Goal: Task Accomplishment & Management: Manage account settings

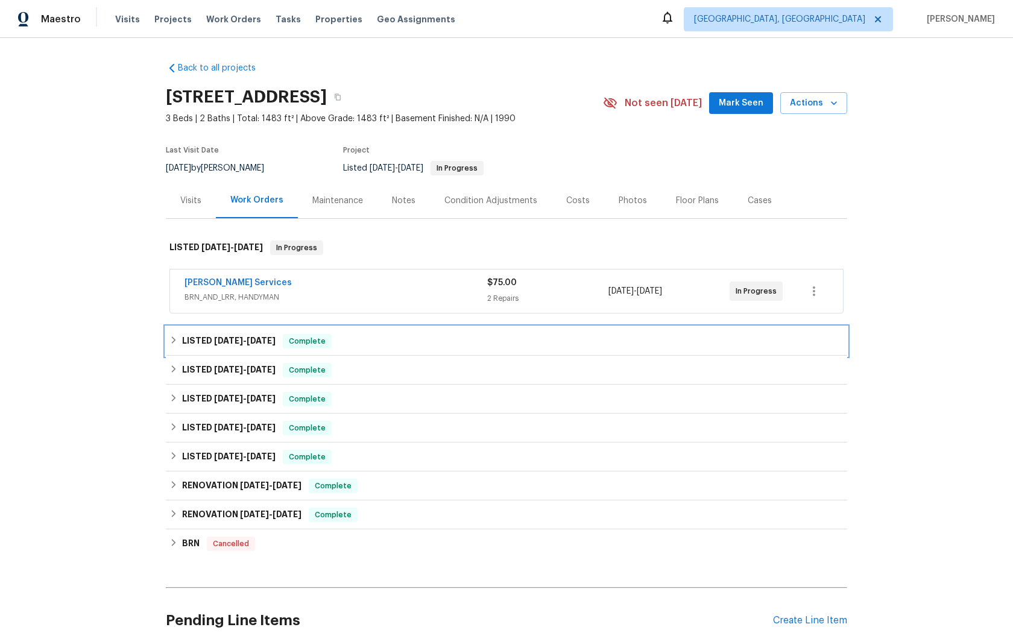
click at [305, 342] on span "Complete" at bounding box center [307, 341] width 46 height 12
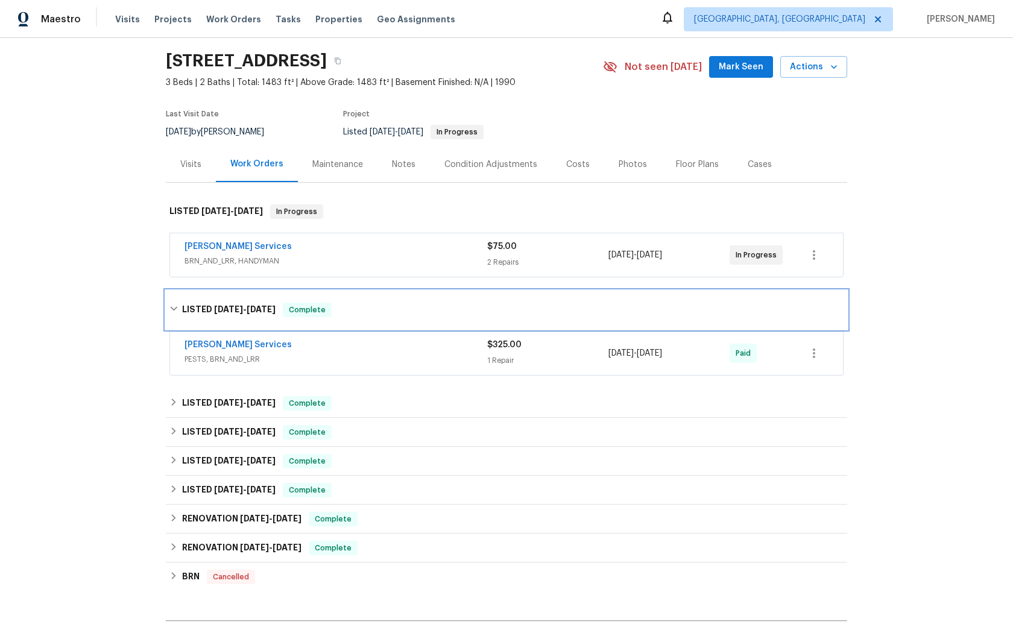
scroll to position [39, 0]
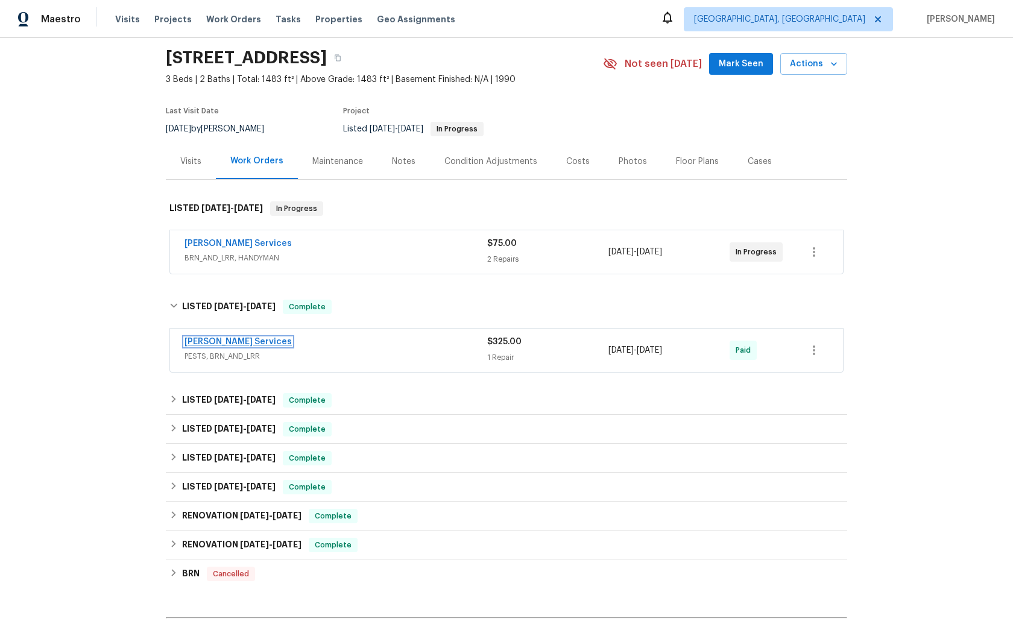
click at [211, 341] on link "[PERSON_NAME] Services" at bounding box center [238, 342] width 107 height 8
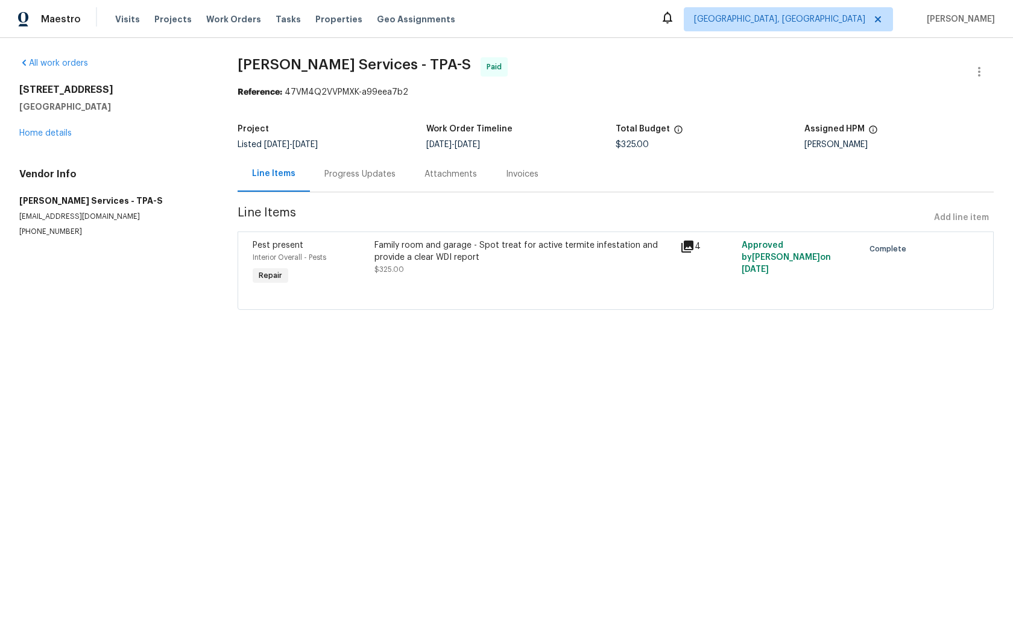
click at [692, 244] on icon at bounding box center [688, 247] width 12 height 12
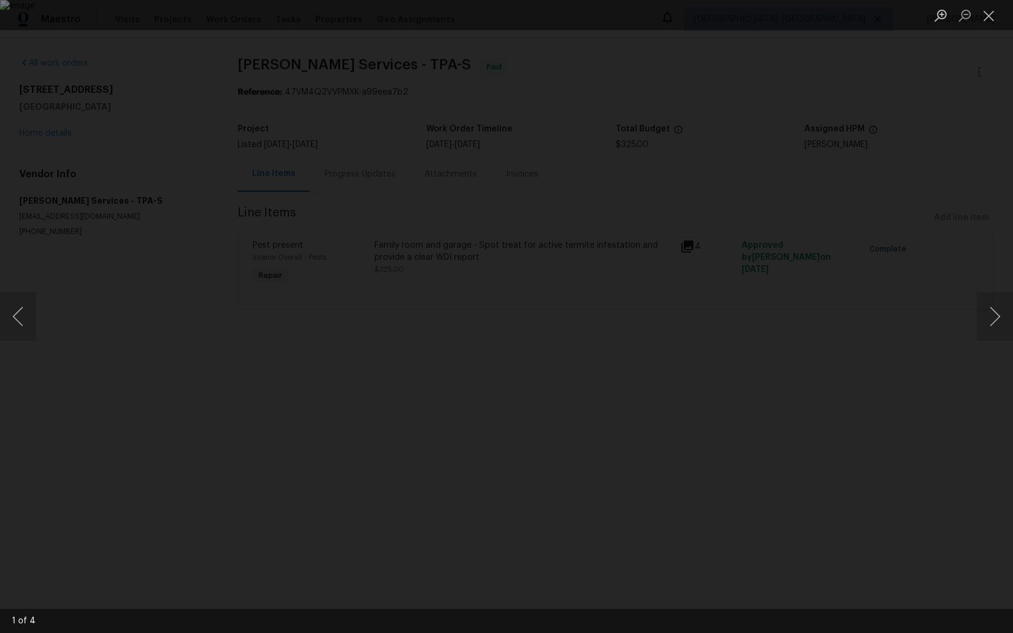
click at [118, 328] on div "Lightbox" at bounding box center [506, 316] width 1013 height 633
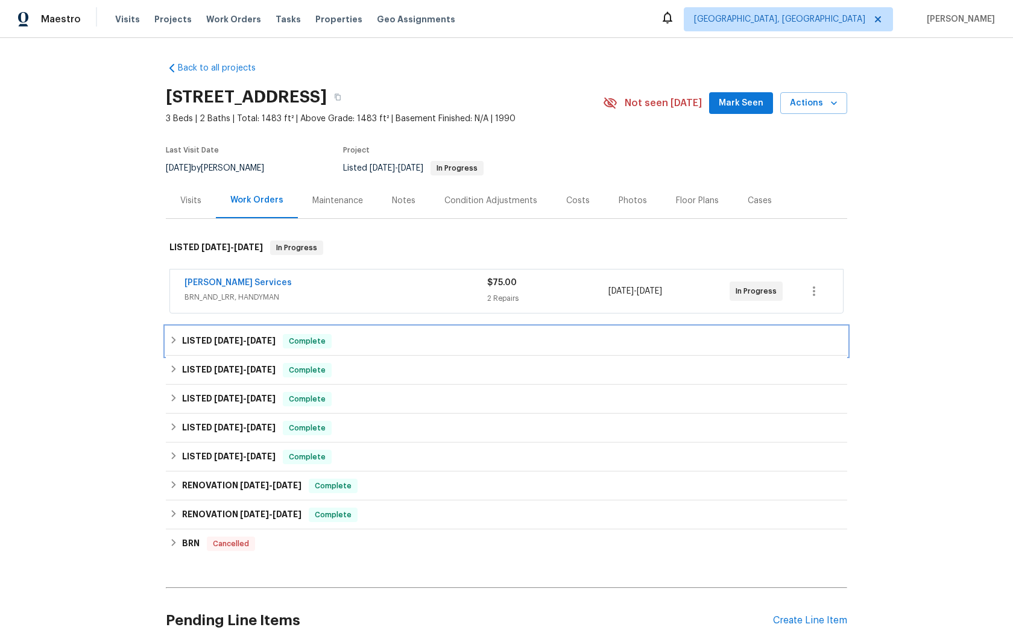
click at [300, 347] on div "Complete" at bounding box center [307, 341] width 49 height 14
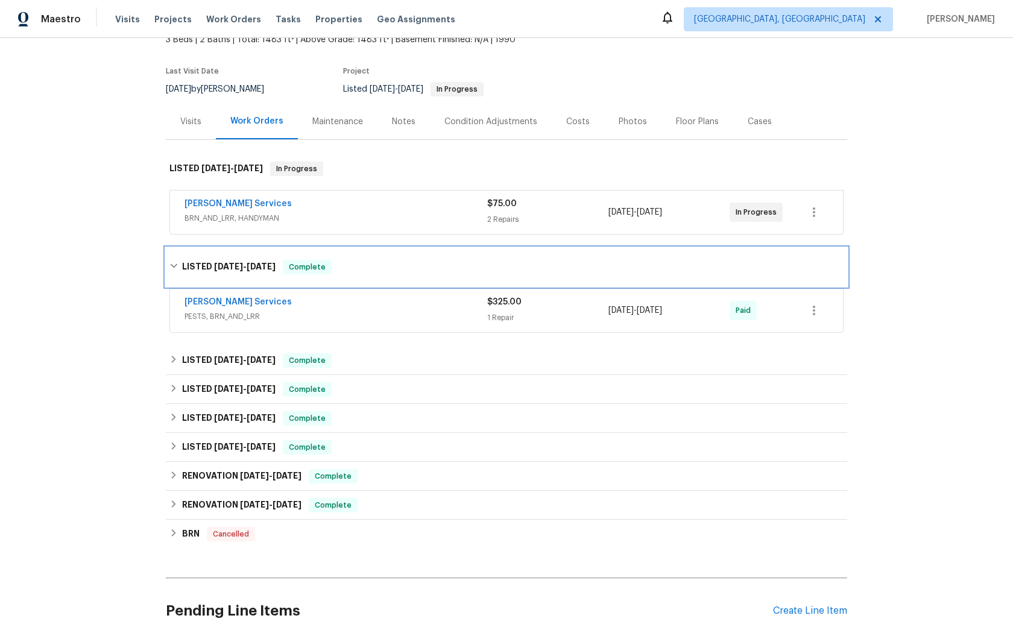
scroll to position [84, 0]
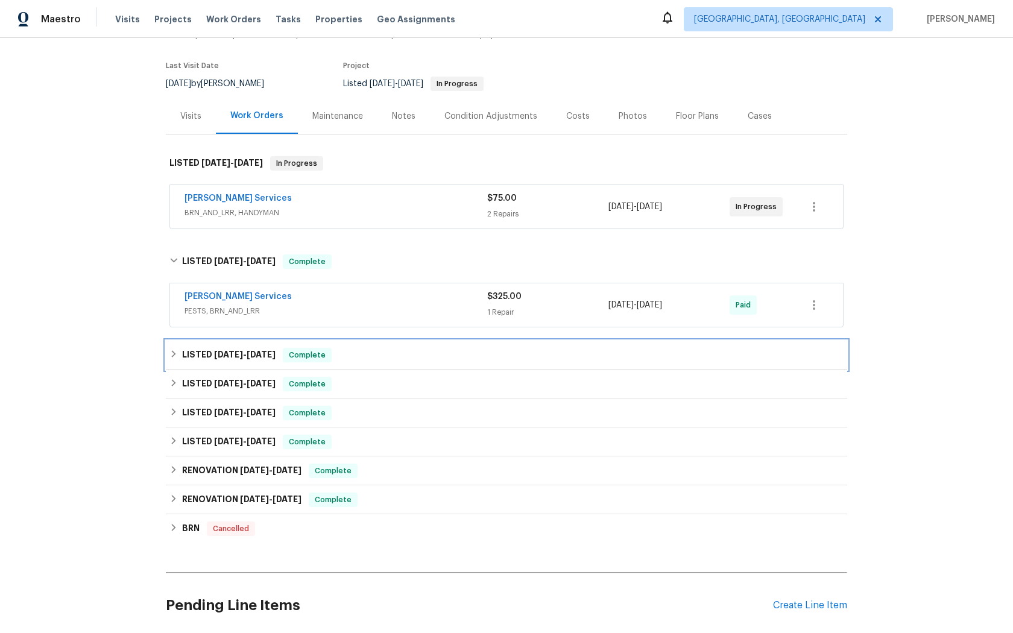
click at [299, 358] on span "Complete" at bounding box center [307, 355] width 46 height 12
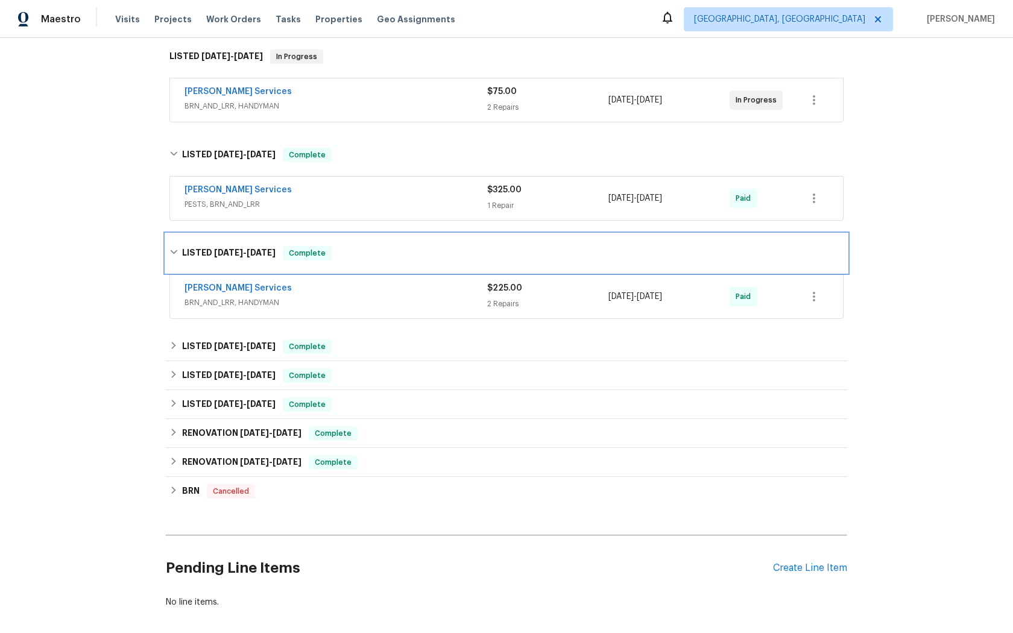
scroll to position [211, 0]
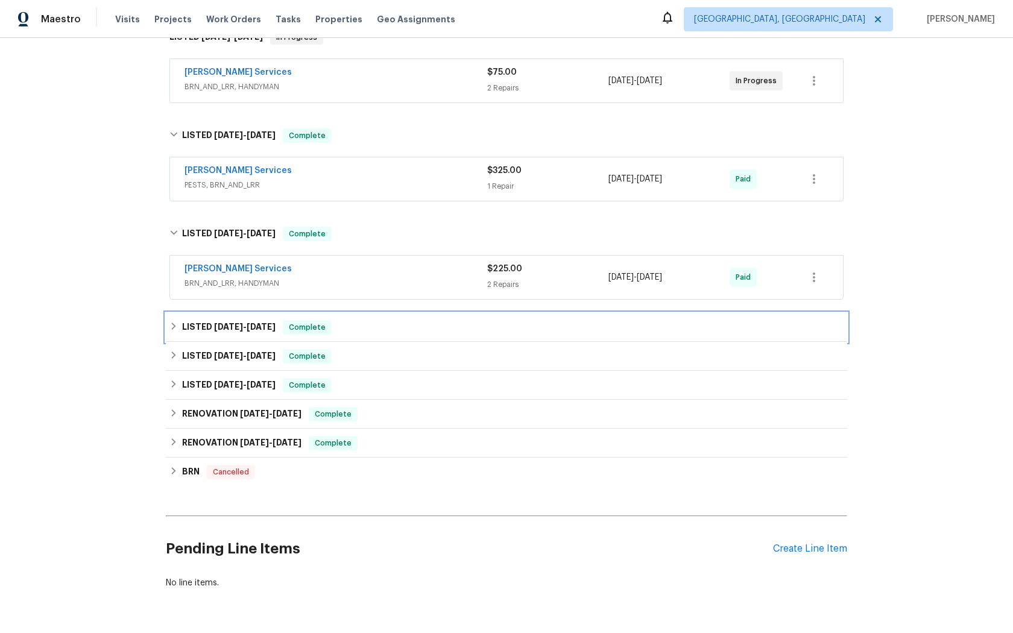
click at [308, 332] on span "Complete" at bounding box center [307, 328] width 46 height 12
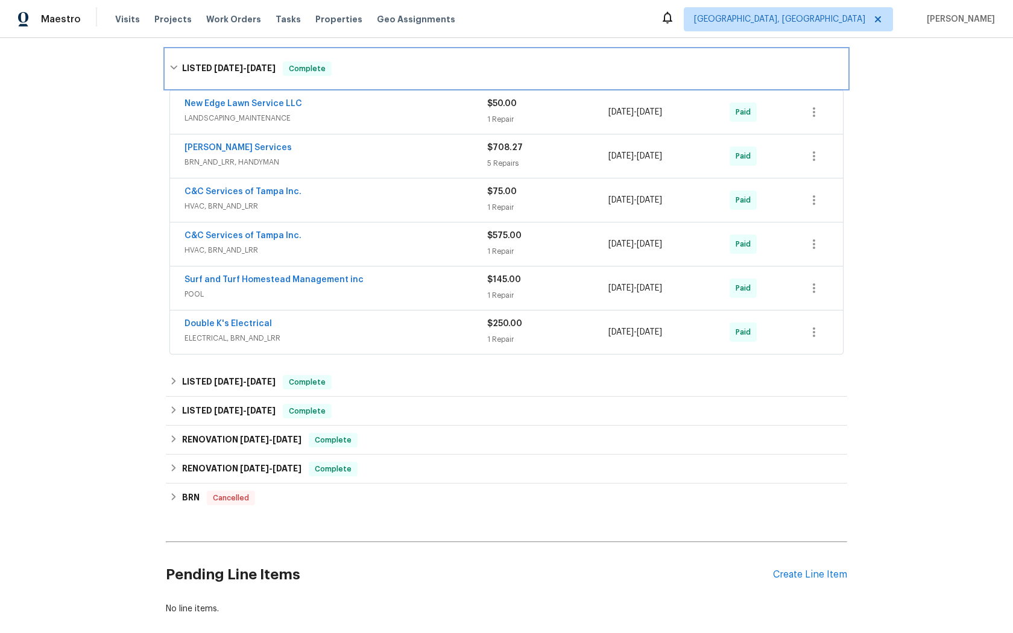
scroll to position [486, 0]
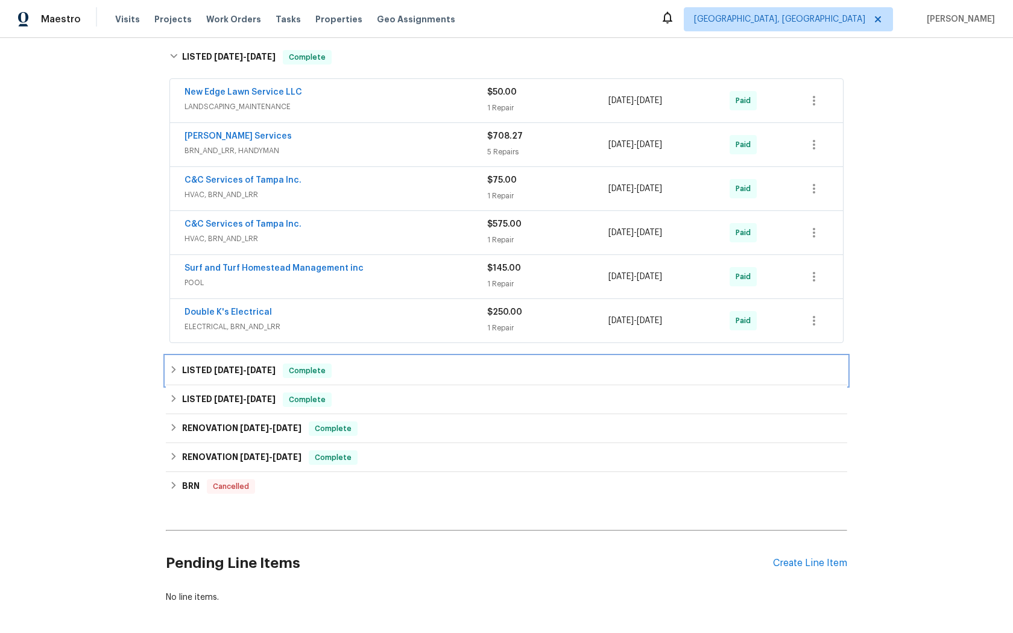
click at [309, 372] on span "Complete" at bounding box center [307, 371] width 46 height 12
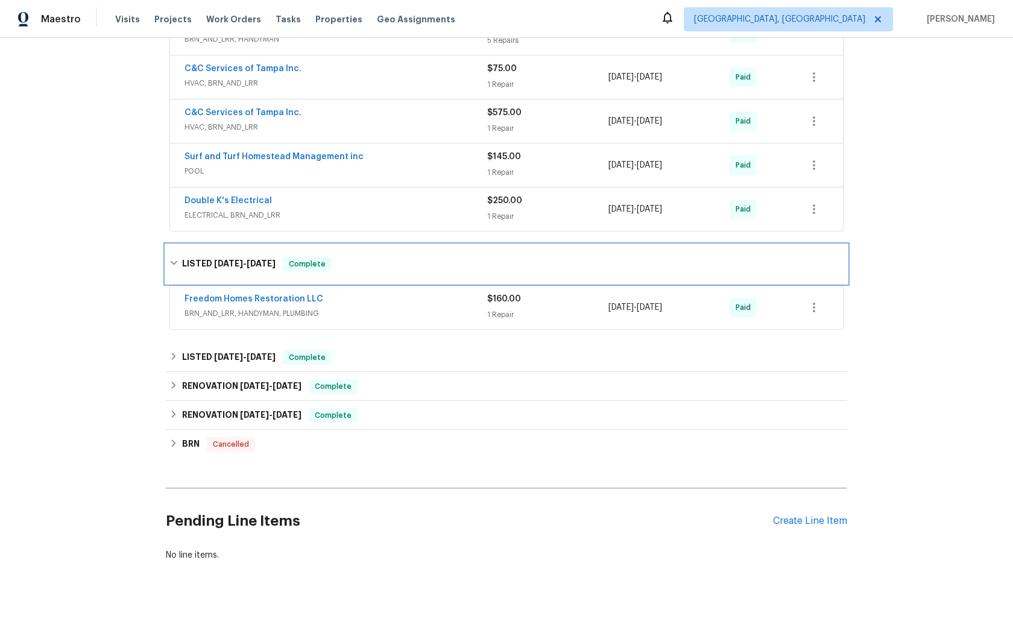
scroll to position [606, 0]
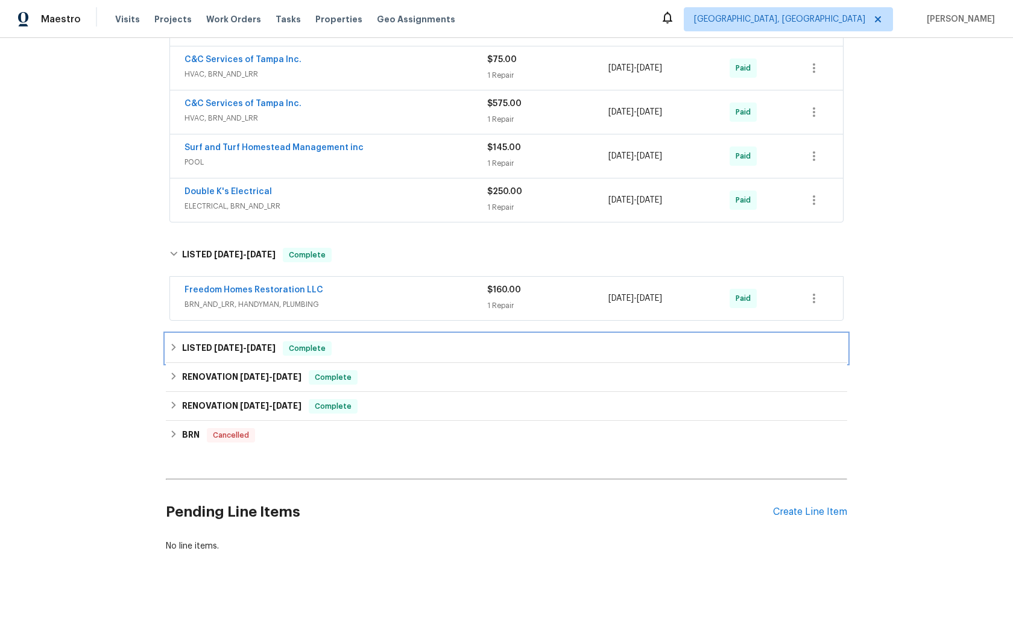
click at [312, 347] on span "Complete" at bounding box center [307, 349] width 46 height 12
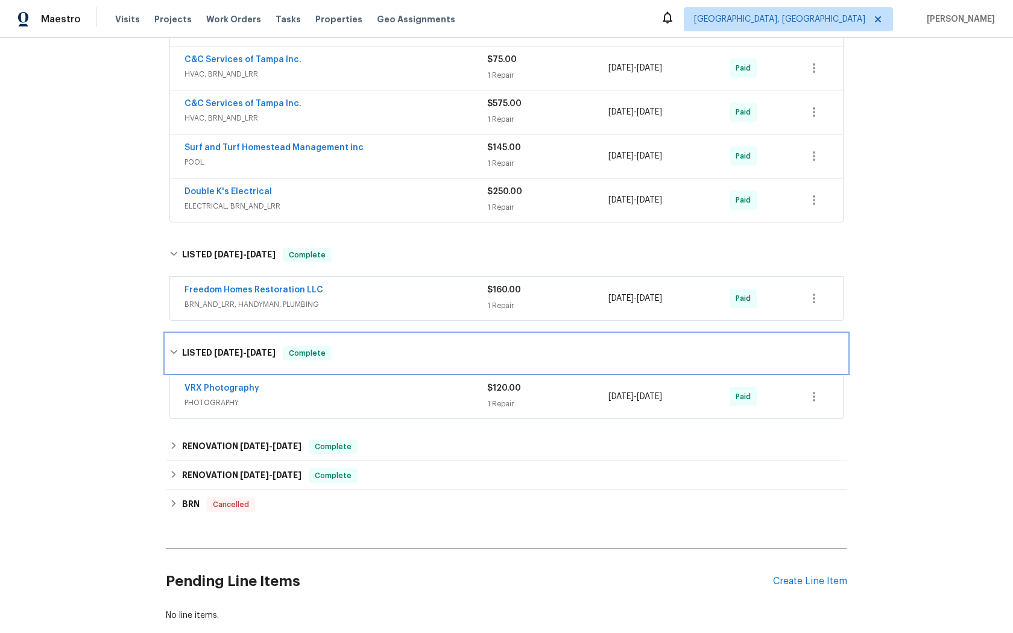
scroll to position [677, 0]
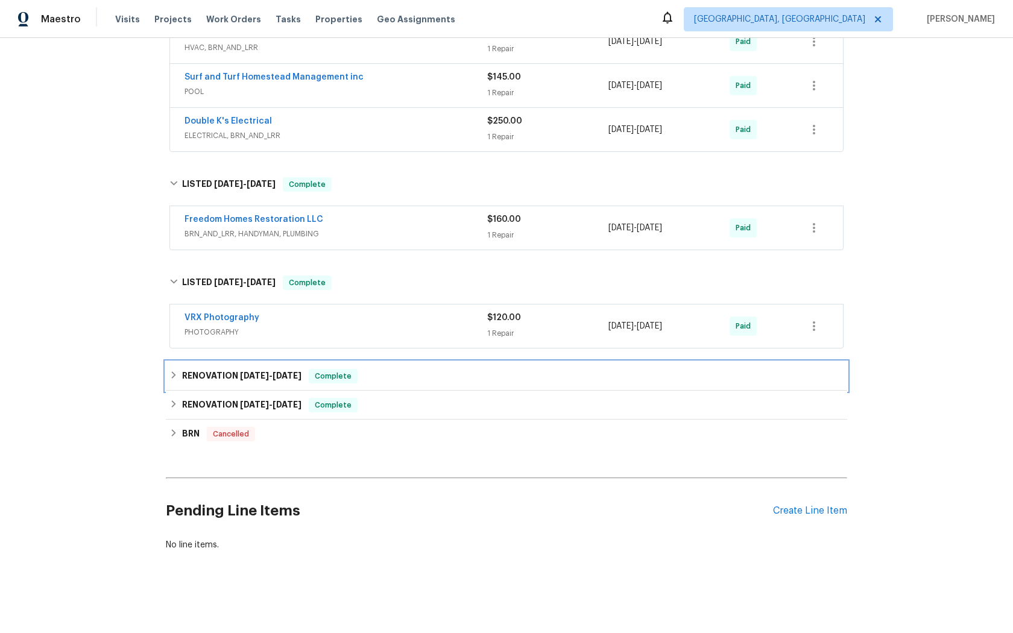
click at [331, 378] on span "Complete" at bounding box center [333, 376] width 46 height 12
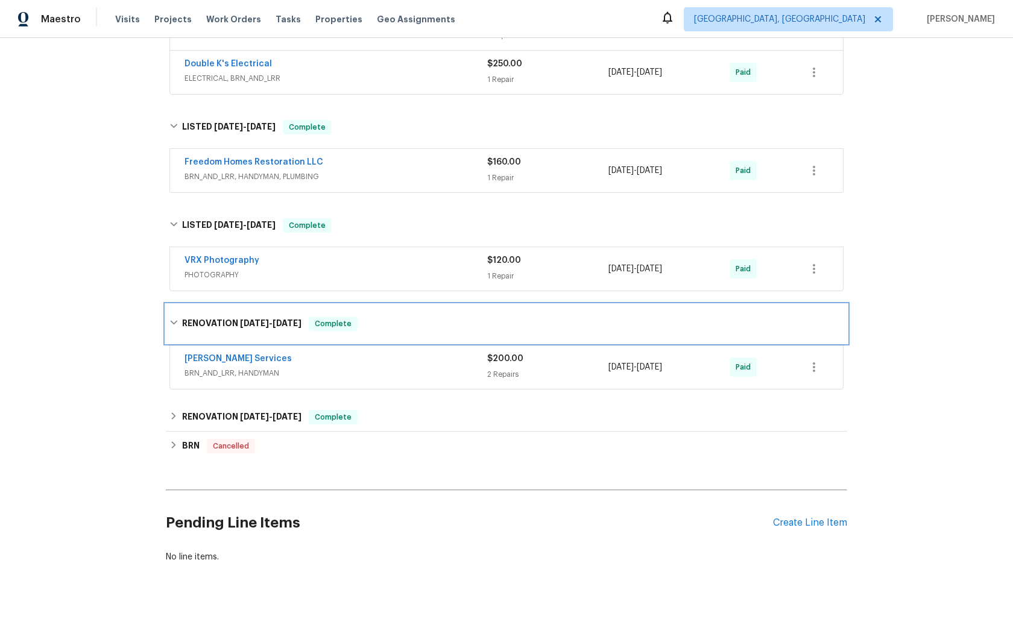
scroll to position [746, 0]
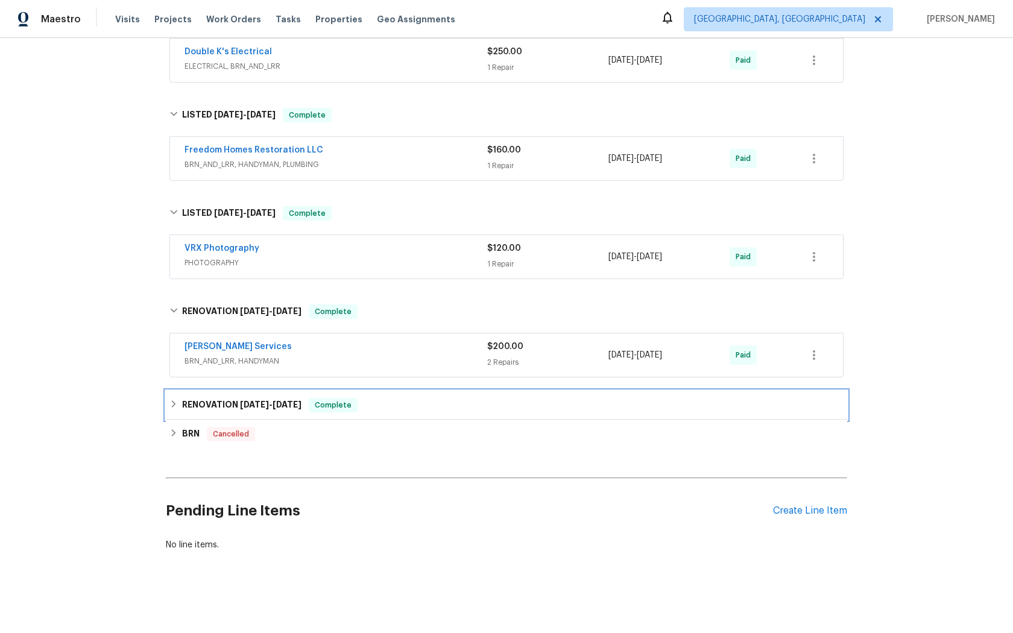
click at [346, 409] on span "Complete" at bounding box center [333, 405] width 46 height 12
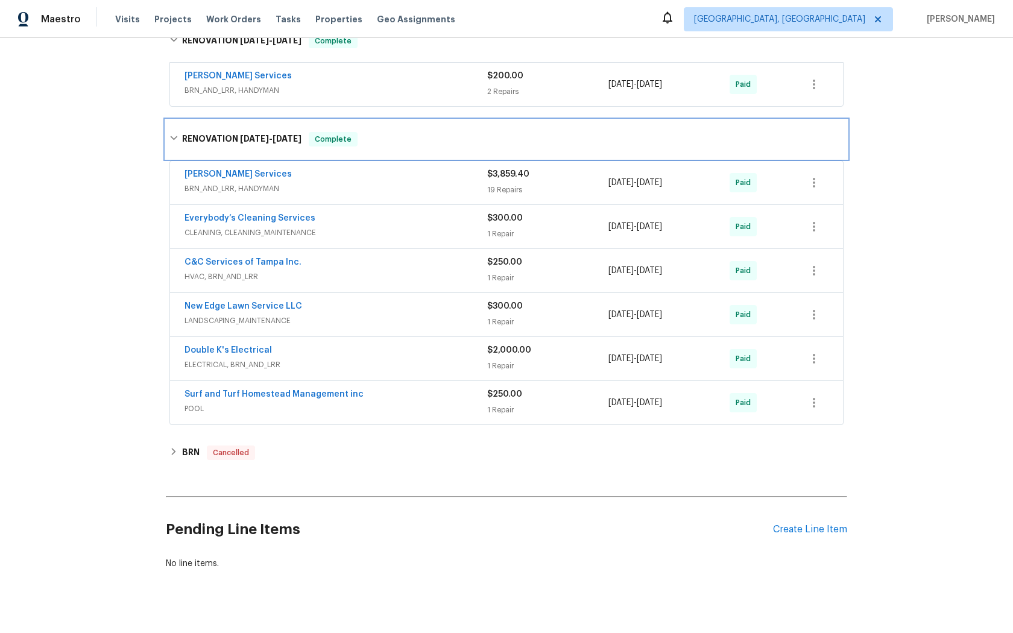
scroll to position [1036, 0]
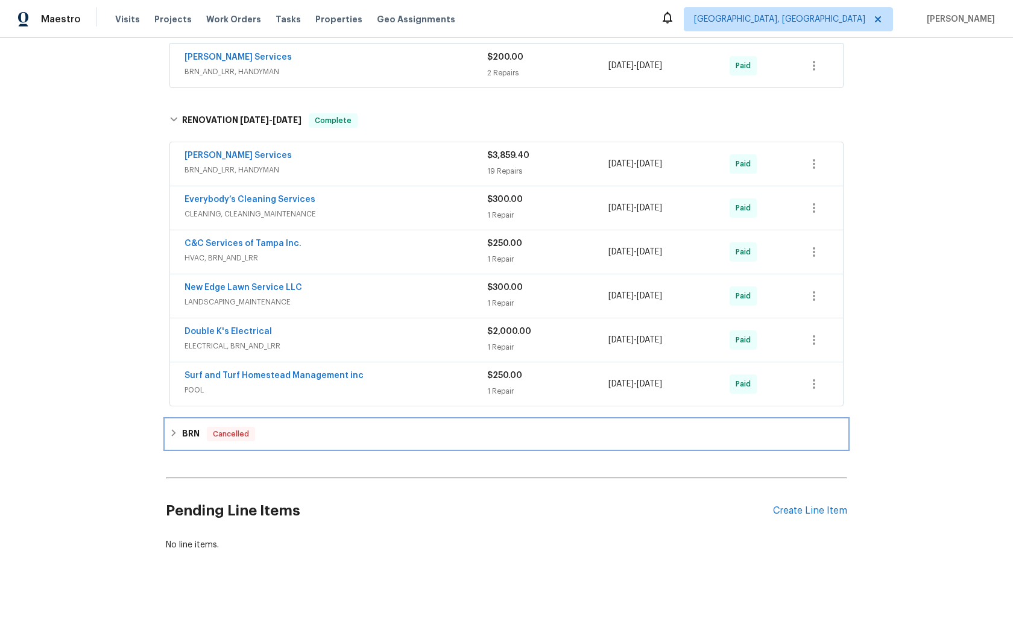
click at [232, 437] on span "Cancelled" at bounding box center [231, 434] width 46 height 12
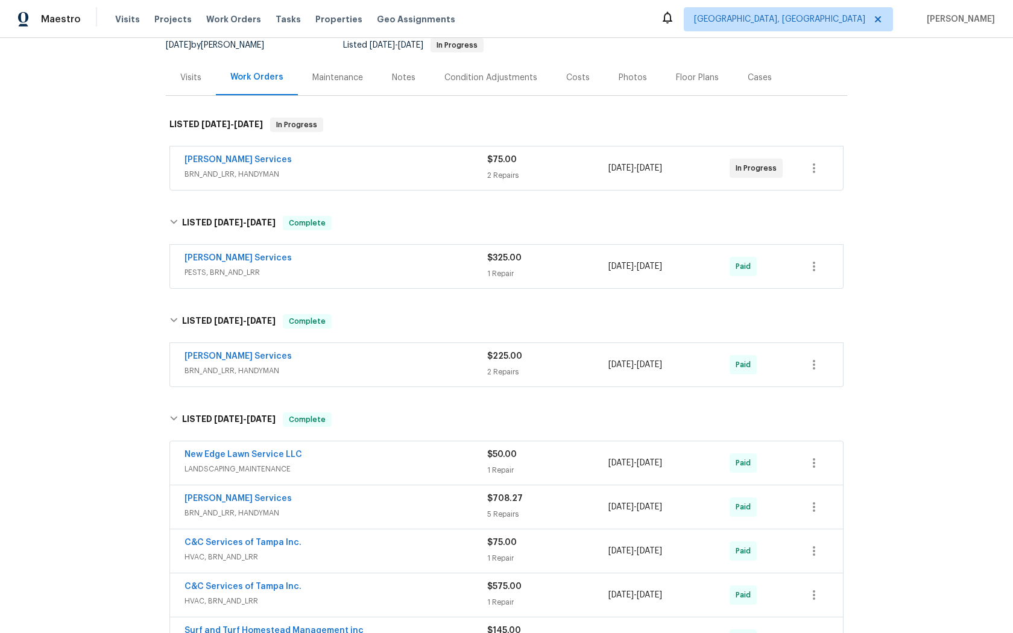
scroll to position [0, 0]
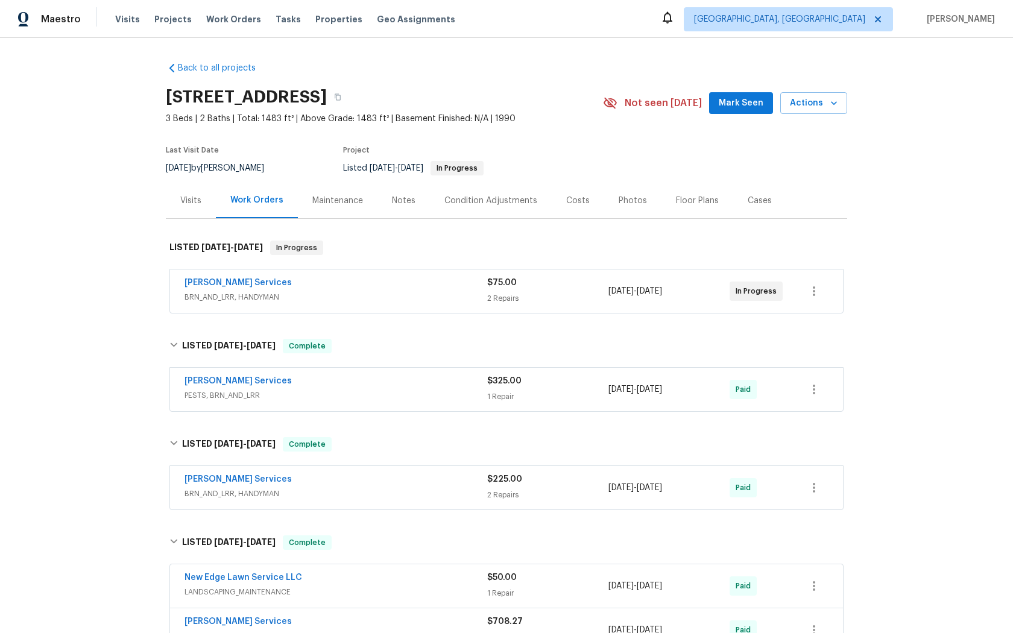
click at [186, 205] on div "Visits" at bounding box center [190, 201] width 21 height 12
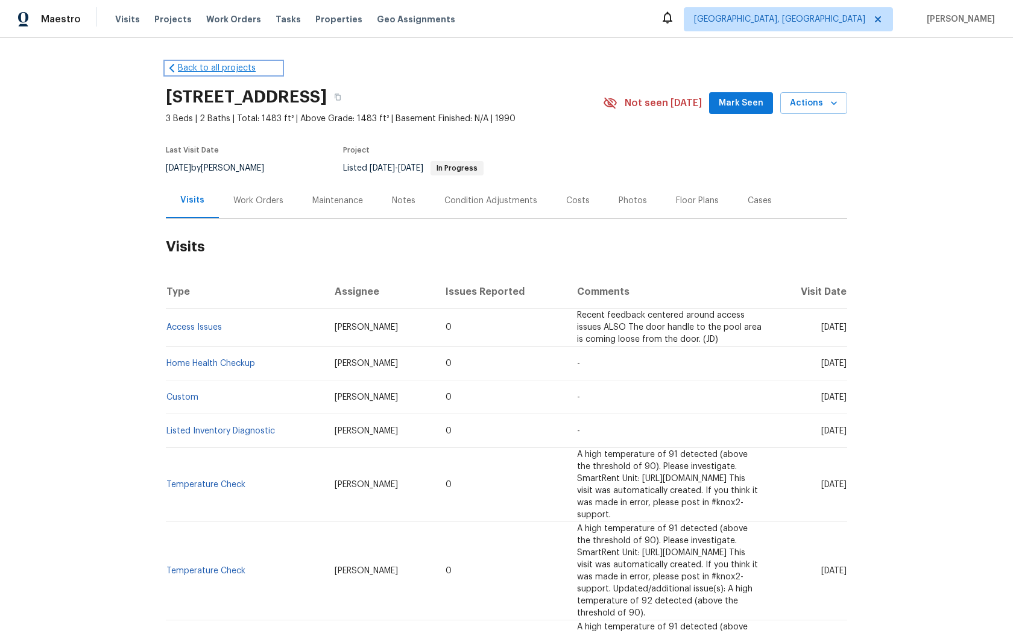
click at [218, 71] on link "Back to all projects" at bounding box center [224, 68] width 116 height 12
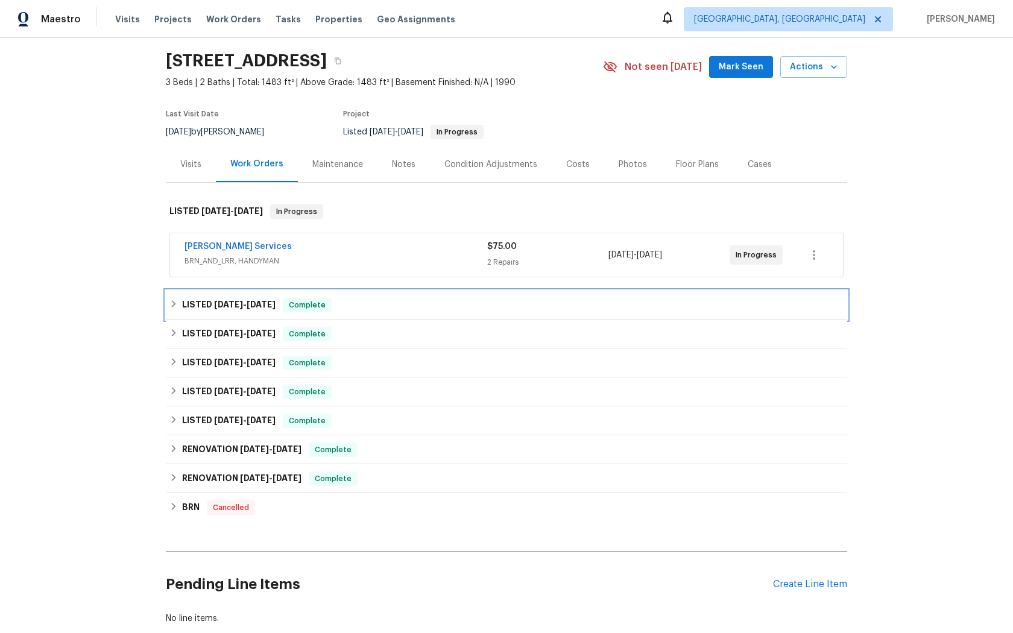
click at [308, 309] on span "Complete" at bounding box center [307, 305] width 46 height 12
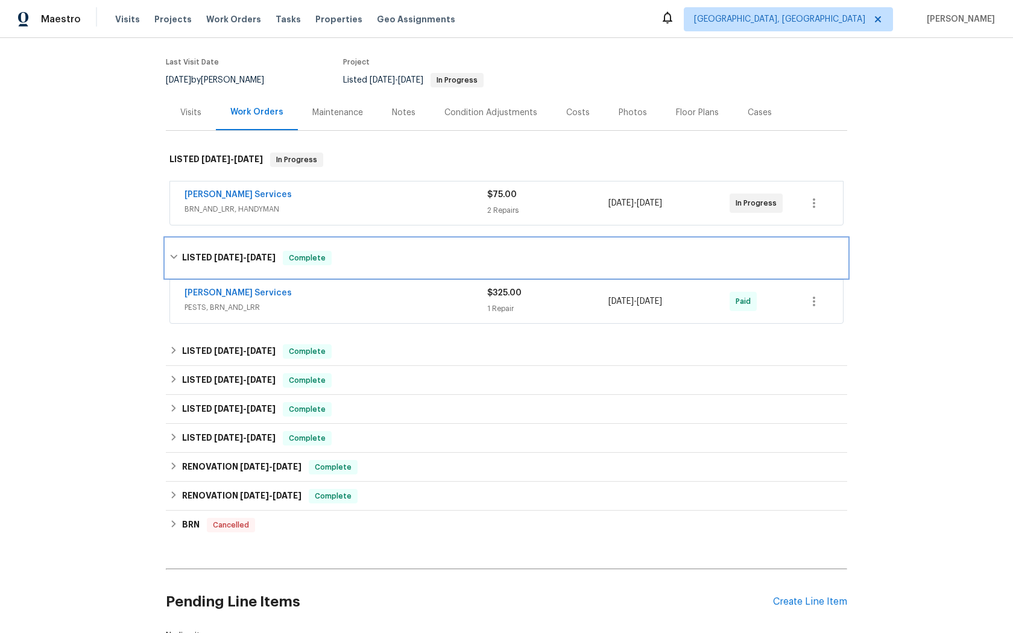
scroll to position [89, 0]
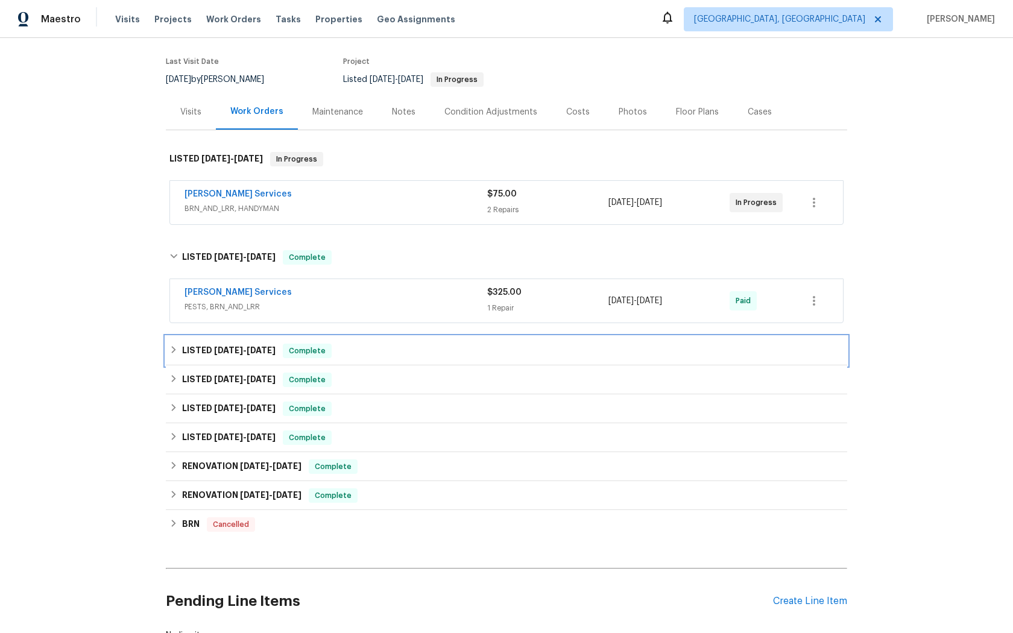
click at [302, 357] on span "Complete" at bounding box center [307, 351] width 46 height 12
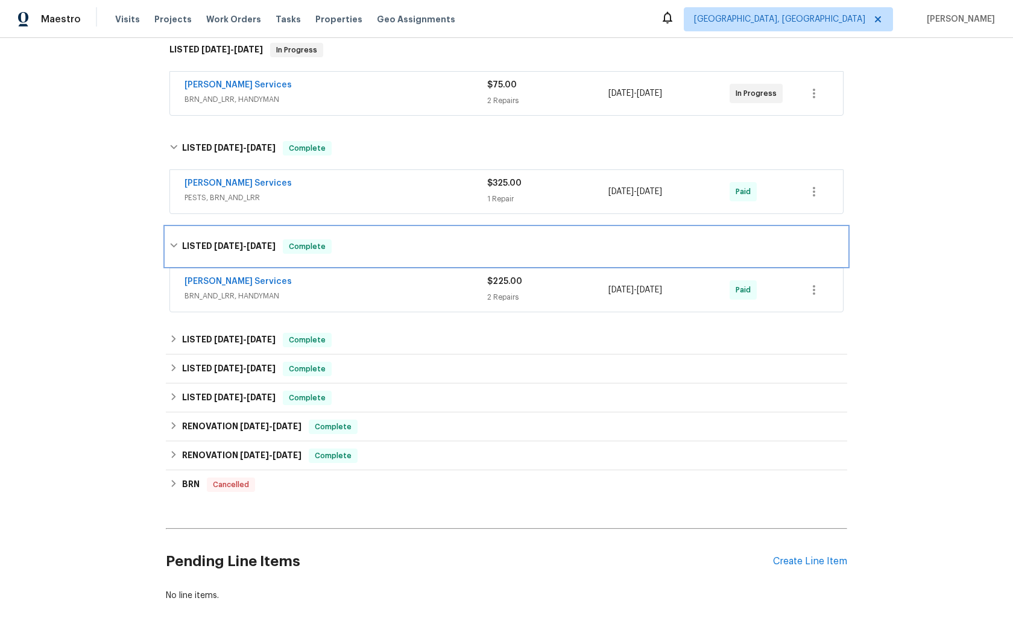
scroll to position [201, 0]
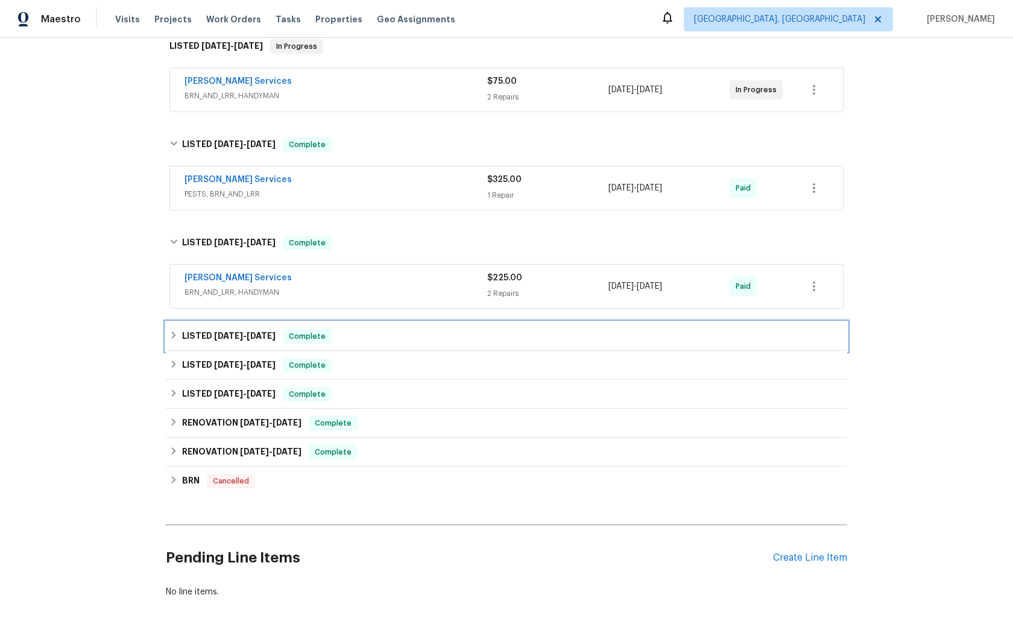
click at [314, 334] on span "Complete" at bounding box center [307, 337] width 46 height 12
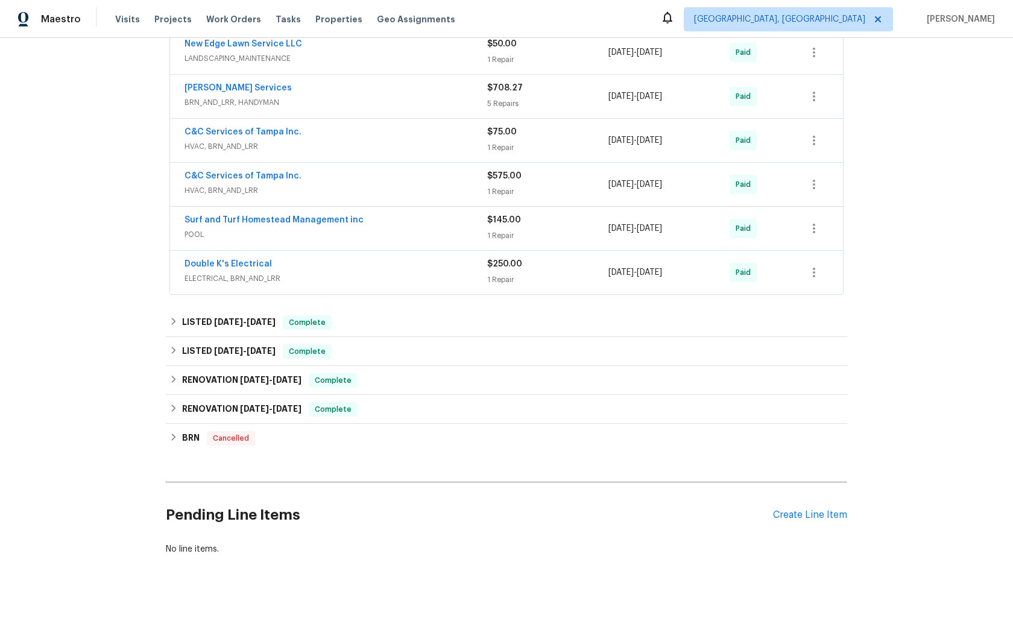
scroll to position [538, 0]
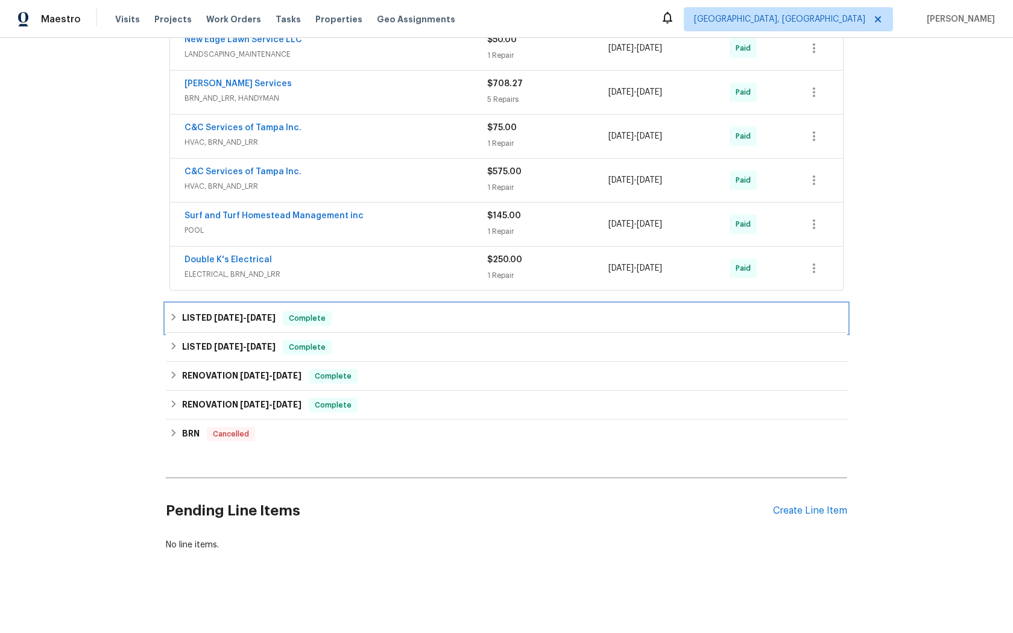
click at [302, 316] on span "Complete" at bounding box center [307, 318] width 46 height 12
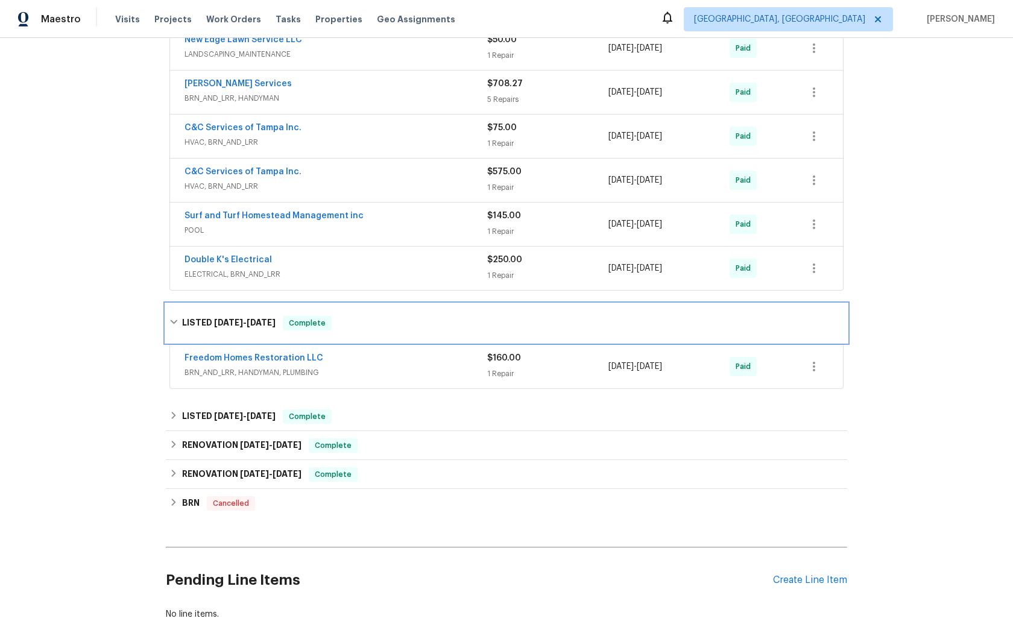
scroll to position [607, 0]
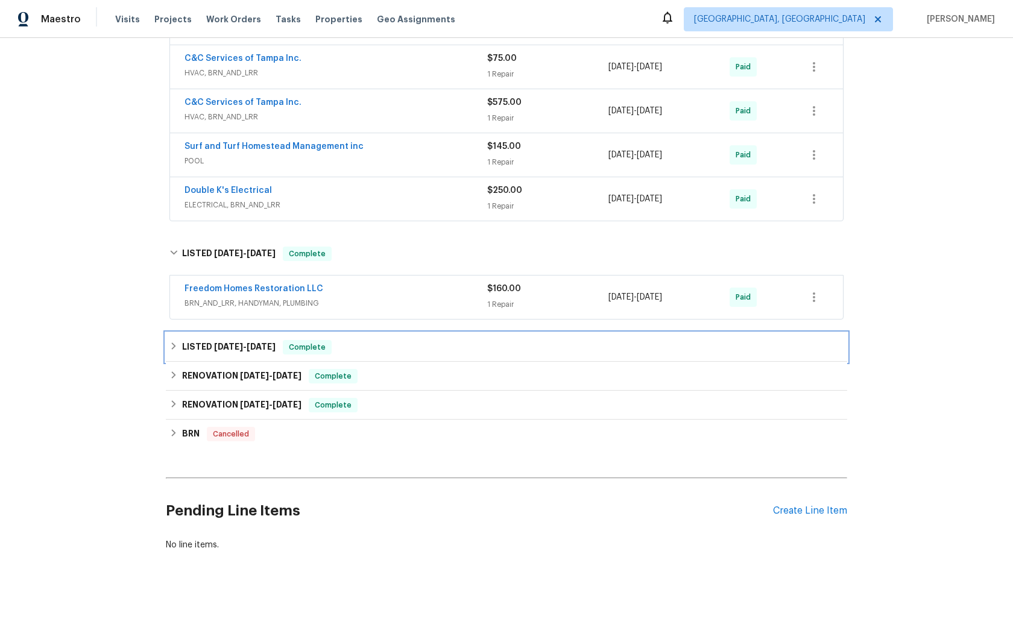
click at [303, 347] on span "Complete" at bounding box center [307, 347] width 46 height 12
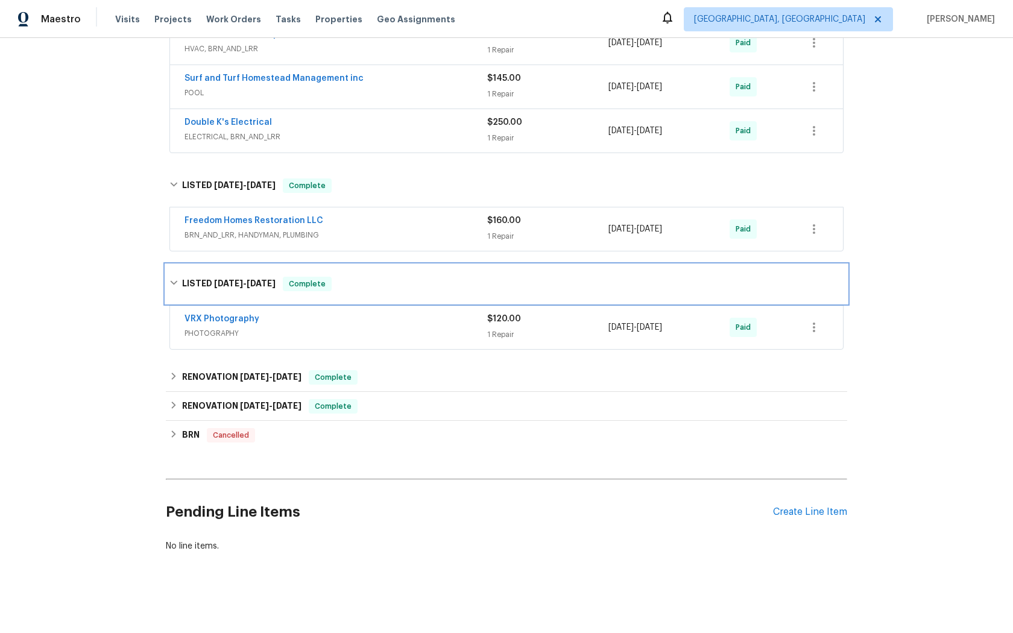
scroll to position [677, 0]
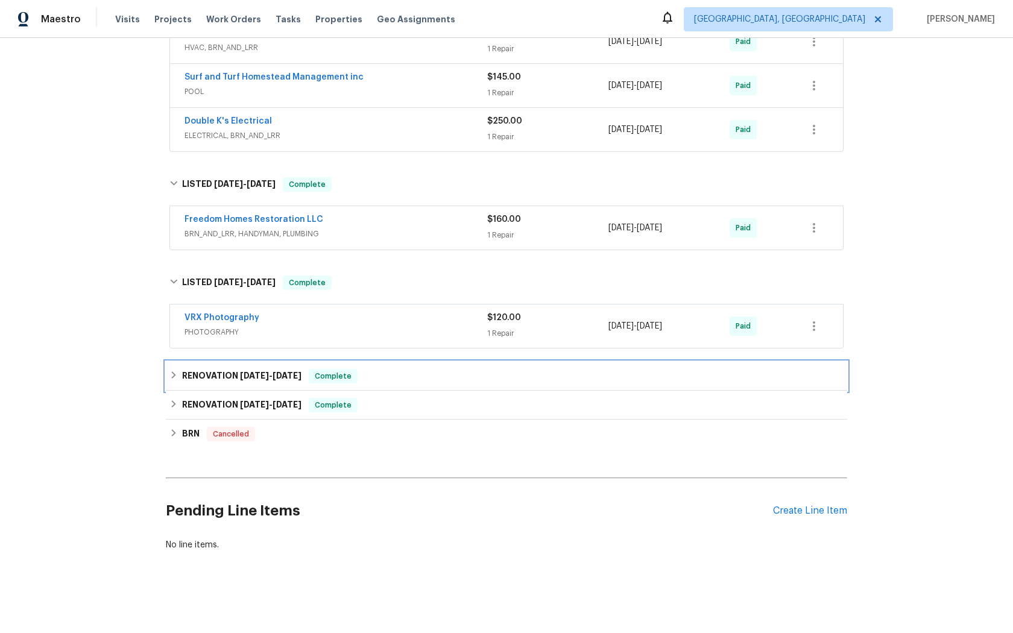
click at [328, 378] on span "Complete" at bounding box center [333, 376] width 46 height 12
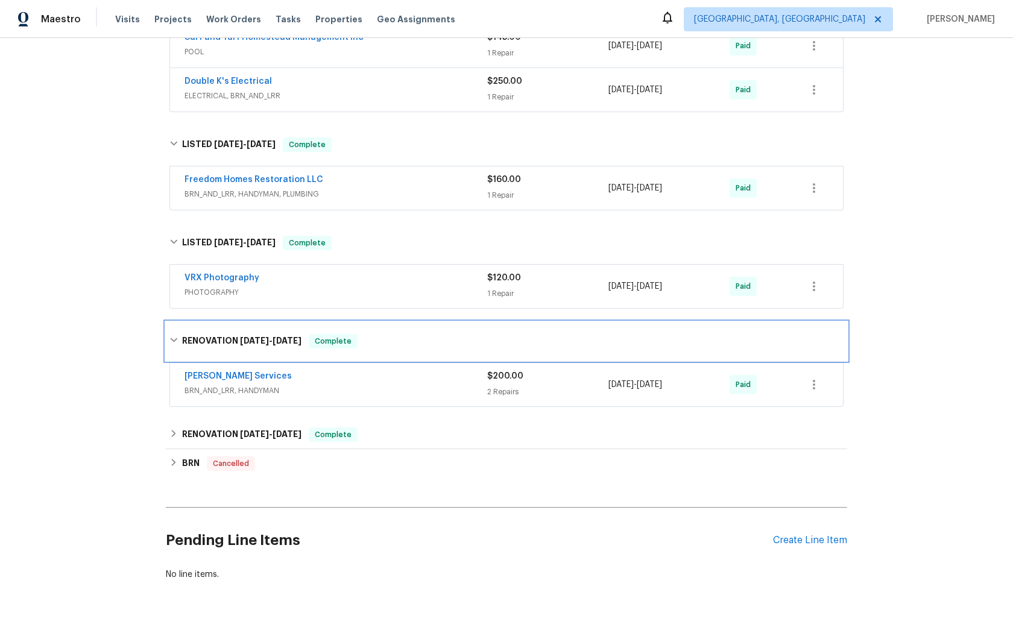
scroll to position [746, 0]
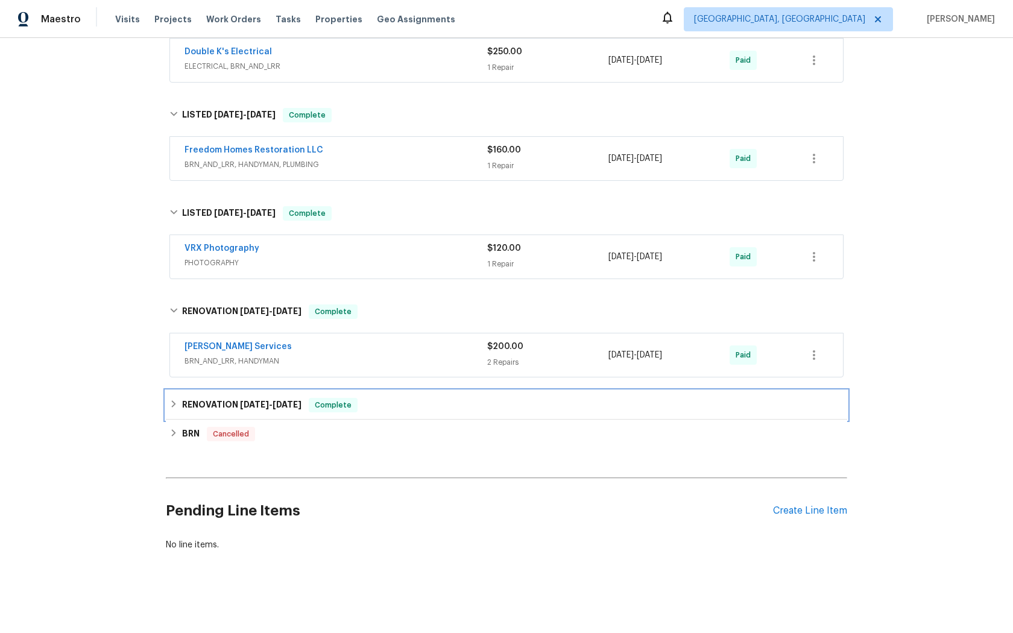
click at [335, 404] on span "Complete" at bounding box center [333, 405] width 46 height 12
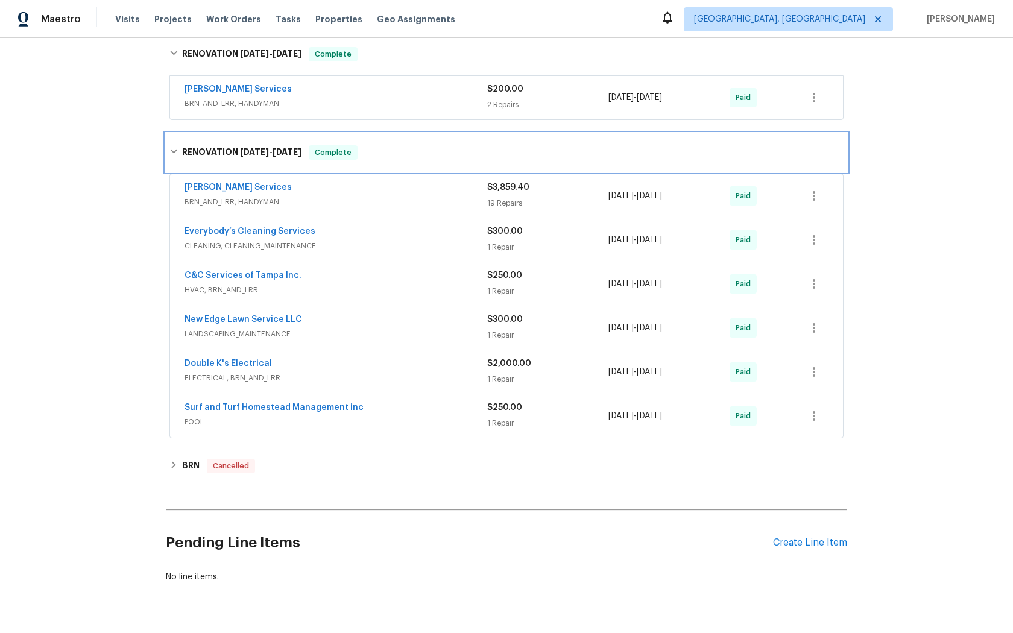
scroll to position [1004, 0]
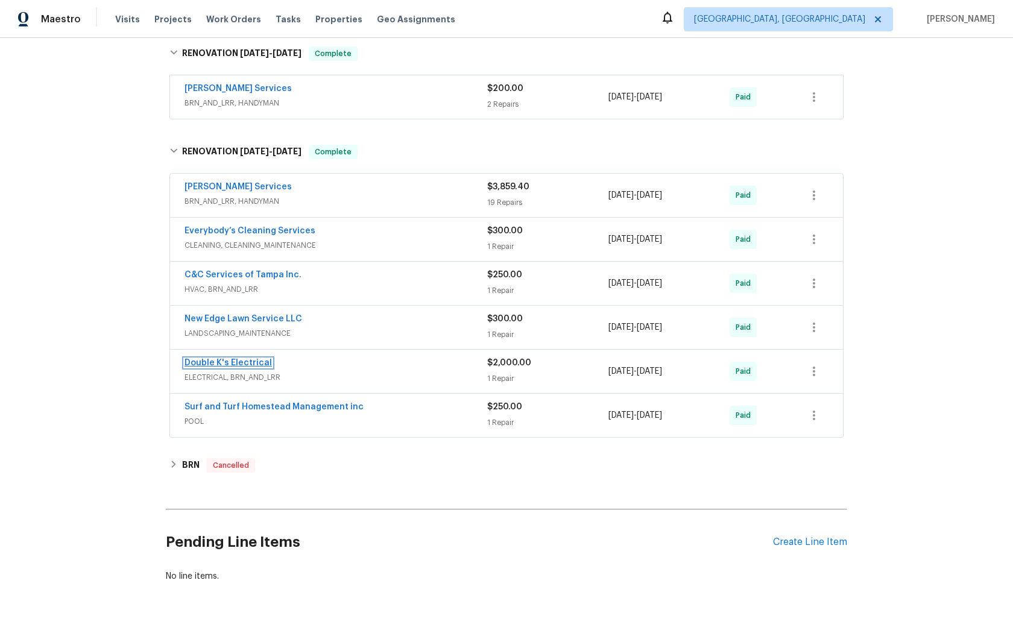
click at [232, 360] on link "Double K's Electrical" at bounding box center [228, 363] width 87 height 8
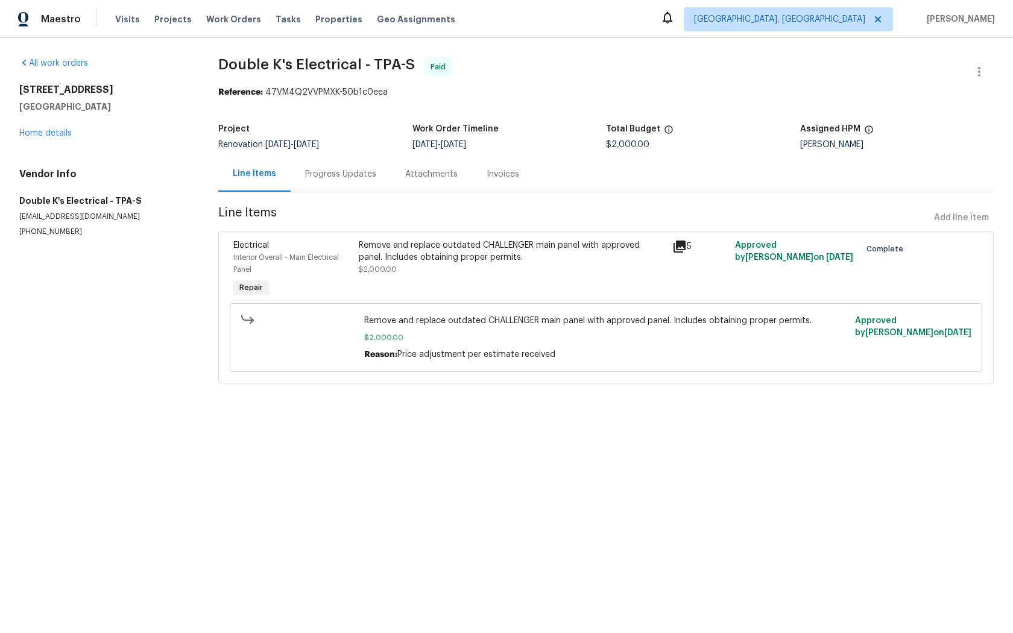
click at [680, 246] on icon at bounding box center [680, 247] width 12 height 12
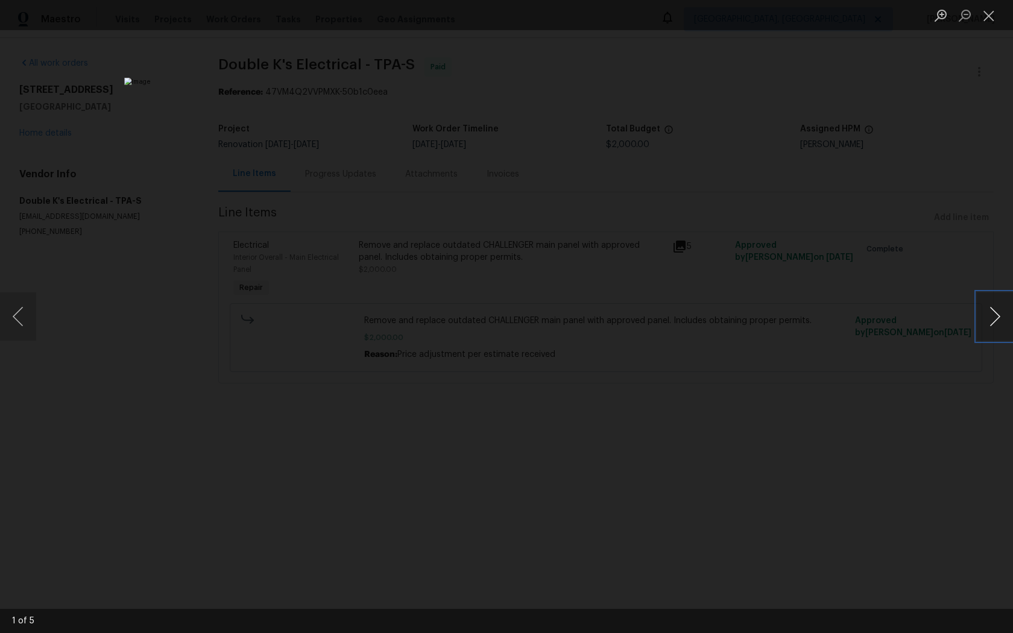
click at [992, 322] on button "Next image" at bounding box center [995, 317] width 36 height 48
click at [16, 318] on button "Previous image" at bounding box center [18, 317] width 36 height 48
click at [16, 319] on button "Previous image" at bounding box center [18, 317] width 36 height 48
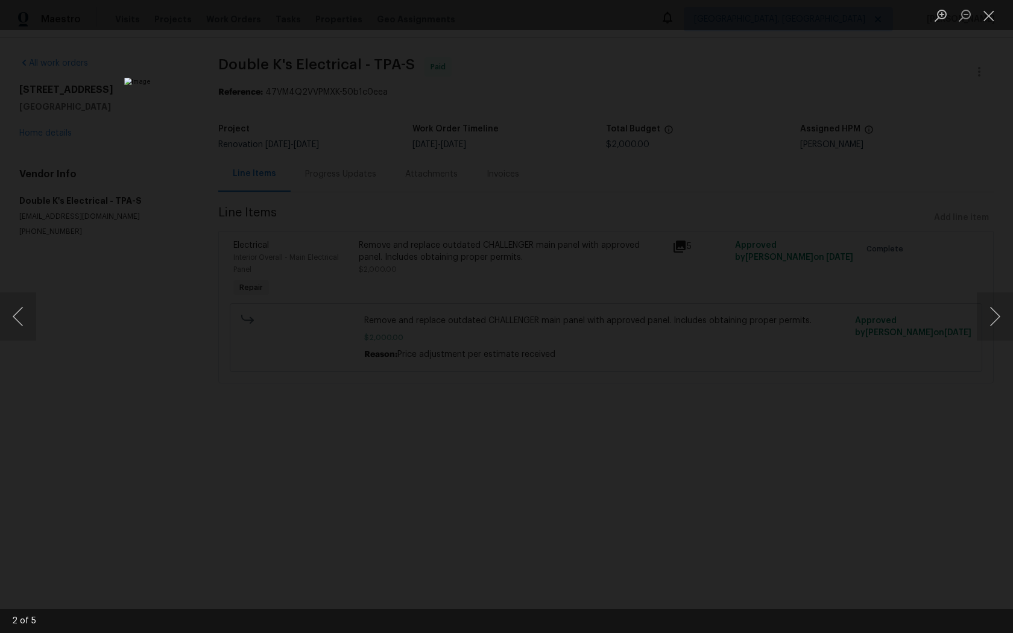
click at [903, 352] on div "Lightbox" at bounding box center [506, 316] width 1013 height 633
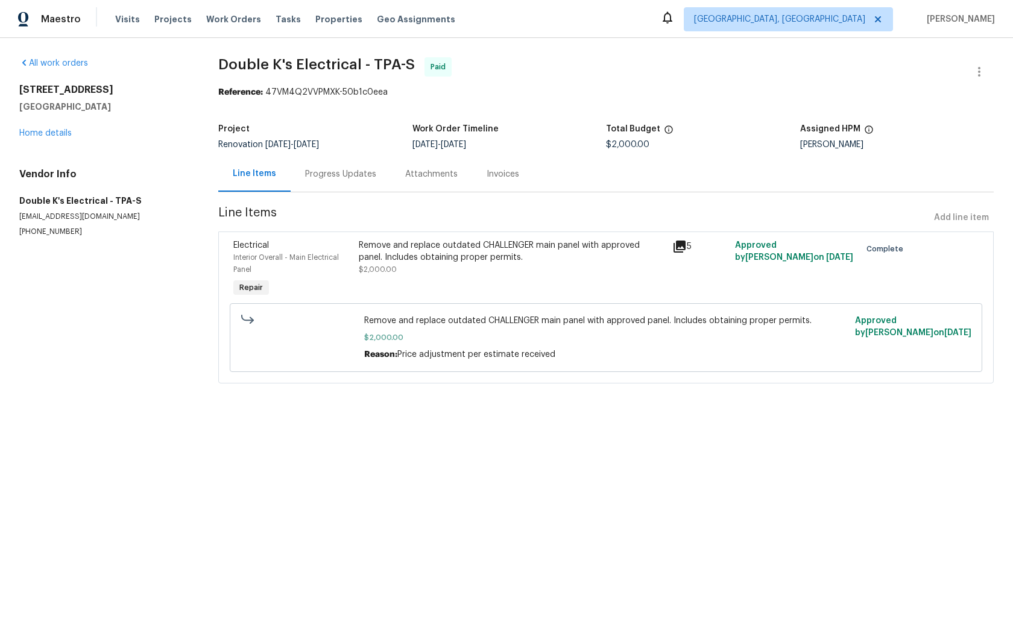
click at [676, 248] on icon at bounding box center [680, 247] width 12 height 12
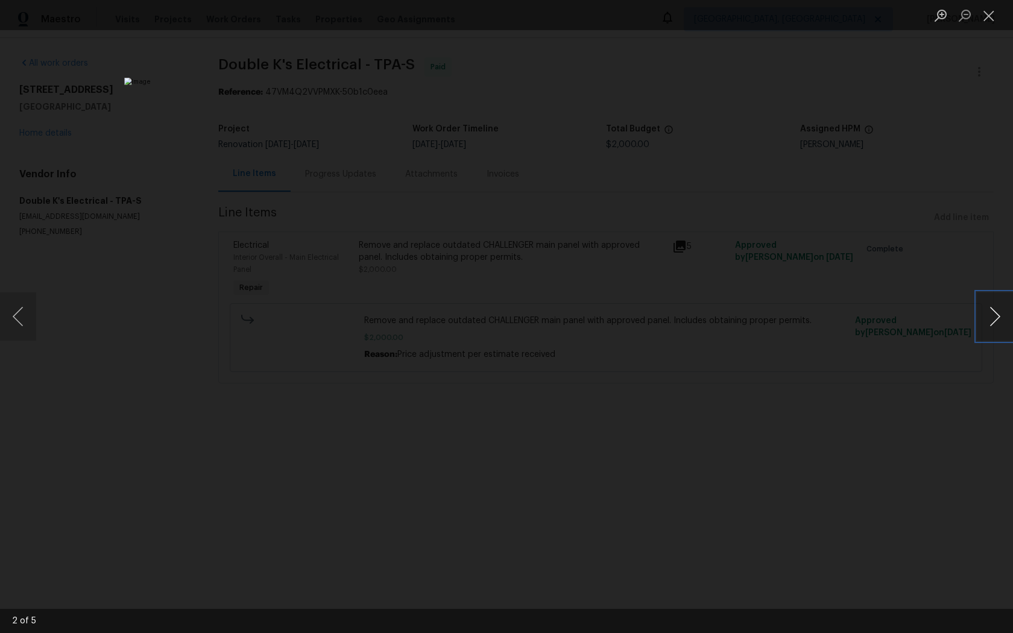
click at [995, 317] on button "Next image" at bounding box center [995, 317] width 36 height 48
click at [888, 361] on div "Lightbox" at bounding box center [506, 316] width 1013 height 633
